Goal: Go to known website: Access a specific website the user already knows

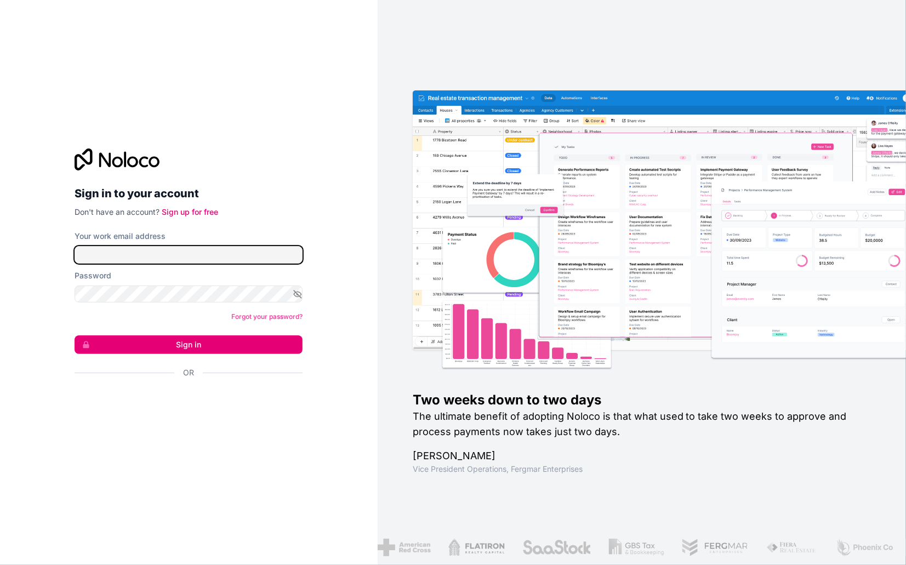
type input "[PERSON_NAME][EMAIL_ADDRESS][DOMAIN_NAME]"
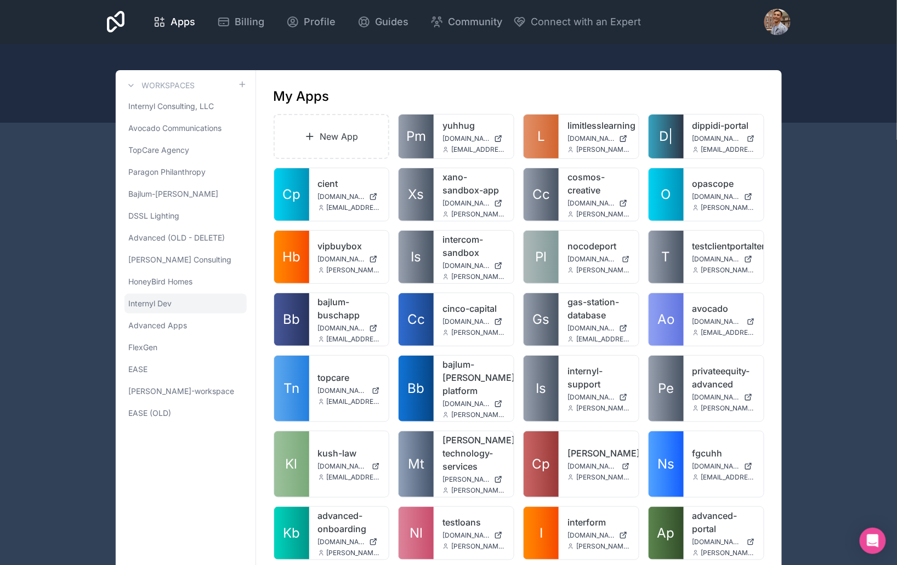
scroll to position [392, 0]
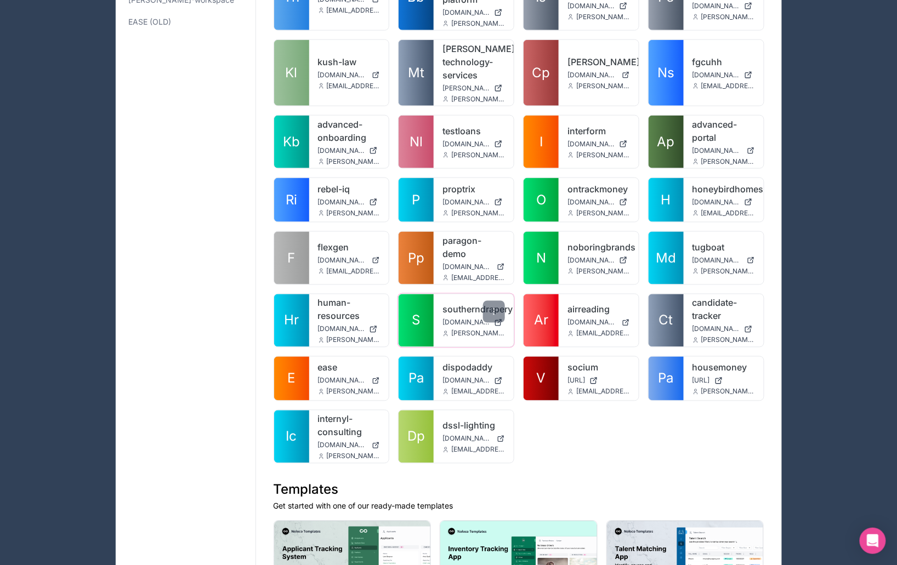
click at [426, 294] on link "S" at bounding box center [416, 320] width 35 height 53
